Goal: Unclear

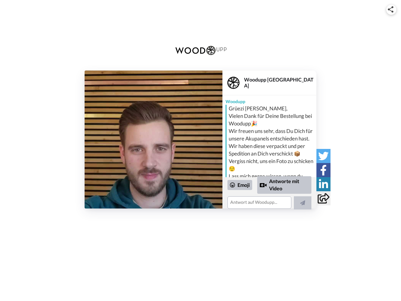
click at [391, 9] on img at bounding box center [391, 9] width 6 height 6
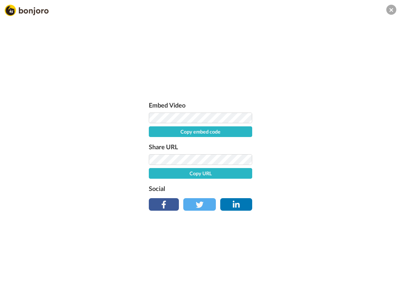
click at [153, 139] on div "Embed Video Copy embed code Share URL Copy URL Social" at bounding box center [201, 154] width 110 height 108
click at [240, 185] on label "Social" at bounding box center [200, 188] width 103 height 10
click at [284, 184] on div "Embed Video Copy embed code Share URL Copy URL Social" at bounding box center [200, 184] width 401 height 301
click at [303, 203] on div "Embed Video Copy embed code Share URL Copy URL Social" at bounding box center [200, 184] width 401 height 301
click at [323, 156] on div "Embed Video Copy embed code Share URL Copy URL Social" at bounding box center [200, 184] width 401 height 301
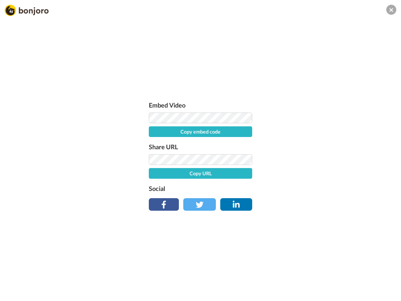
click at [323, 170] on div "Embed Video Copy embed code Share URL Copy URL Social" at bounding box center [200, 184] width 401 height 301
click at [323, 184] on div "Embed Video Copy embed code Share URL Copy URL Social" at bounding box center [200, 184] width 401 height 301
click at [323, 198] on div "Embed Video Copy embed code Share URL Copy URL Social" at bounding box center [200, 184] width 401 height 301
